Goal: Information Seeking & Learning: Learn about a topic

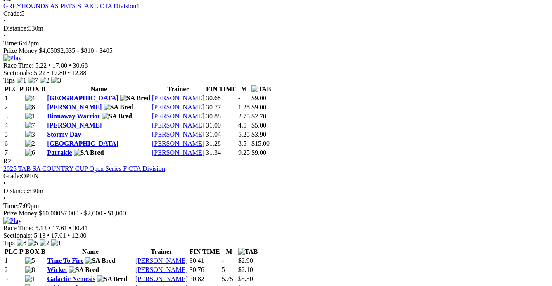
scroll to position [412, 0]
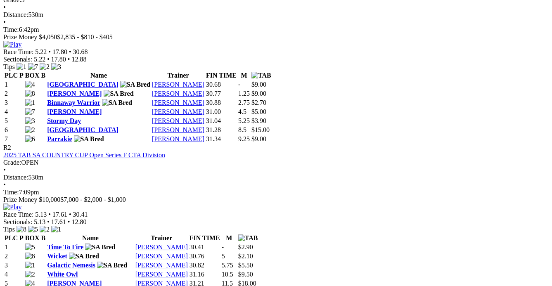
scroll to position [450, 0]
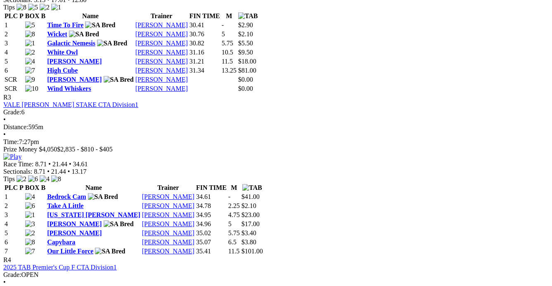
scroll to position [675, 0]
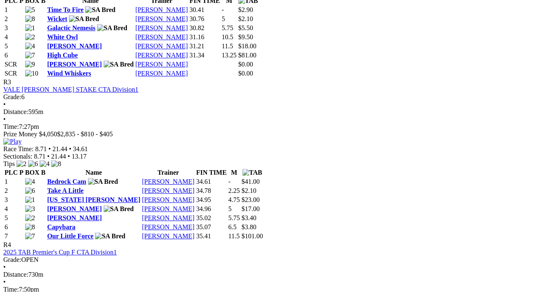
drag, startPoint x: 369, startPoint y: 26, endPoint x: 362, endPoint y: 26, distance: 7.0
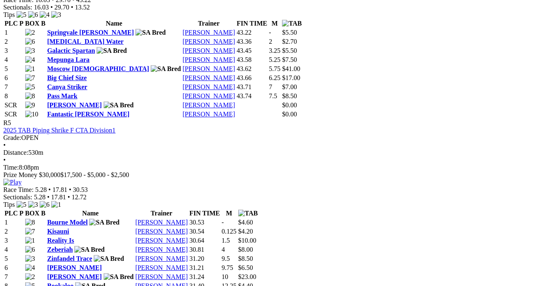
scroll to position [975, 0]
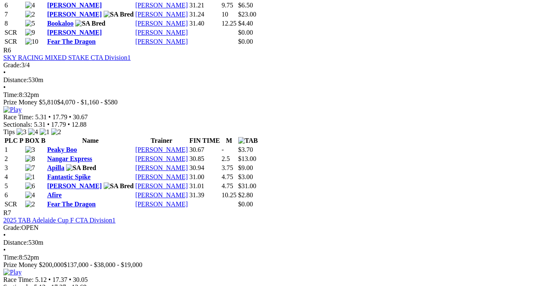
scroll to position [1238, 0]
